Goal: Entertainment & Leisure: Consume media (video, audio)

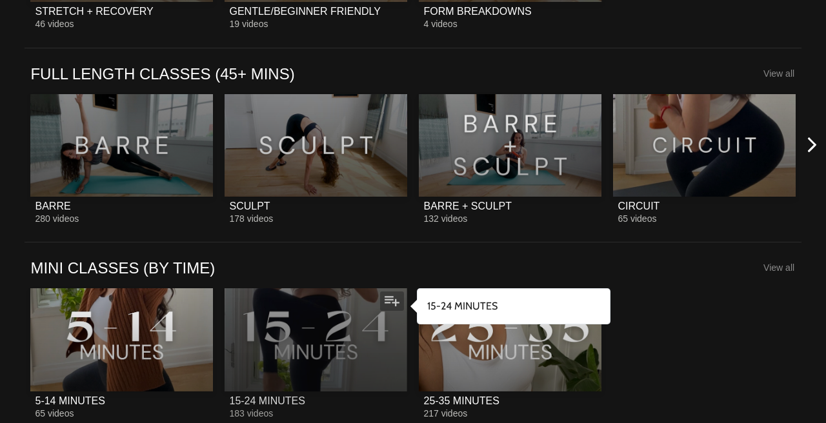
scroll to position [1083, 0]
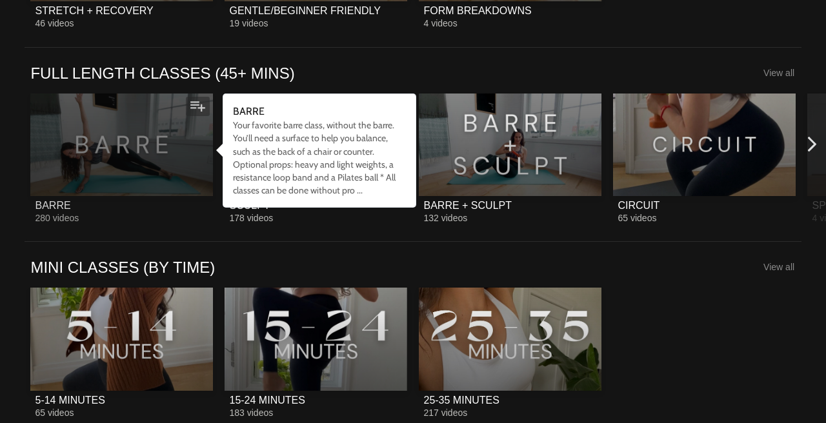
click at [161, 170] on div at bounding box center [121, 145] width 183 height 103
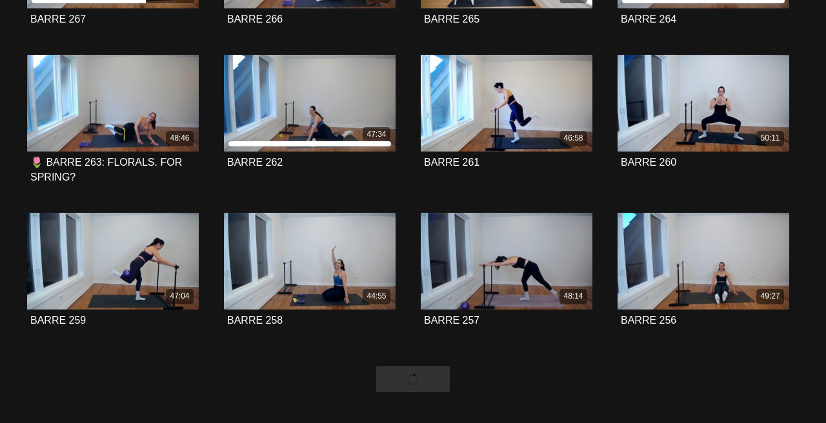
scroll to position [843, 0]
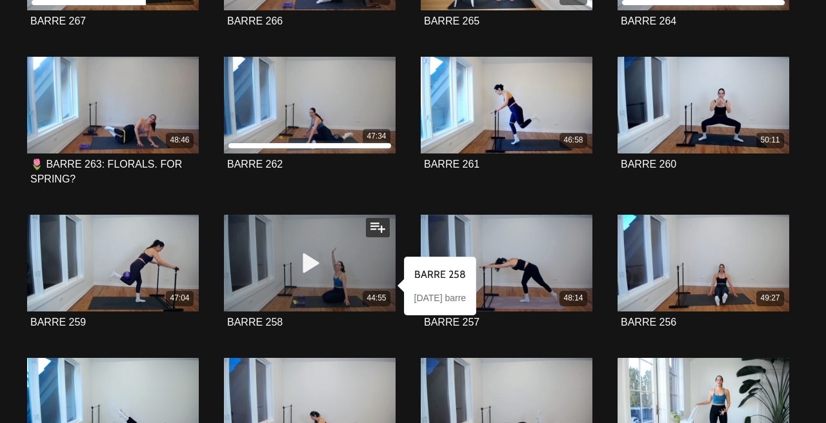
click at [321, 282] on div "44:55" at bounding box center [310, 263] width 172 height 97
